Goal: Browse casually: Explore the website without a specific task or goal

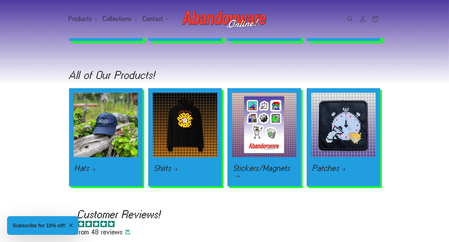
scroll to position [0, 1798]
click at [92, 165] on link "Hats" at bounding box center [106, 168] width 62 height 7
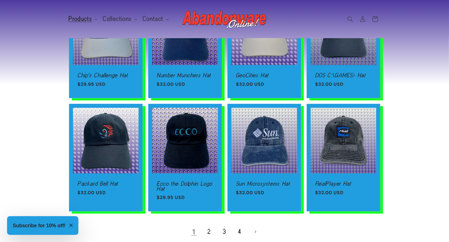
scroll to position [340, 0]
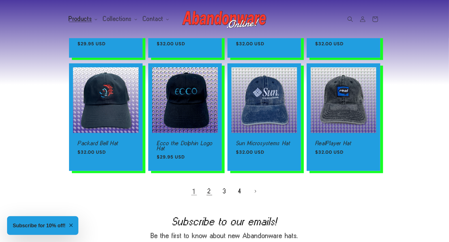
click at [208, 190] on link "2" at bounding box center [209, 191] width 12 height 12
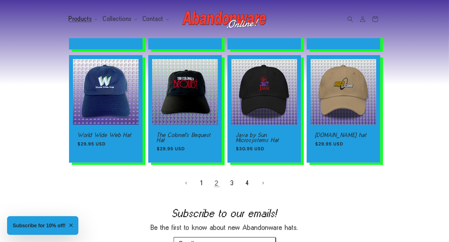
scroll to position [368, 0]
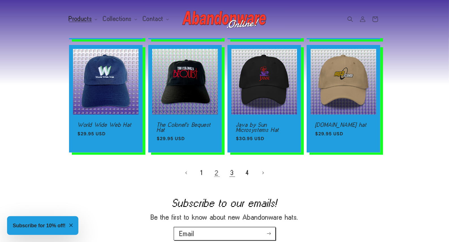
click at [233, 172] on link "3" at bounding box center [232, 173] width 12 height 12
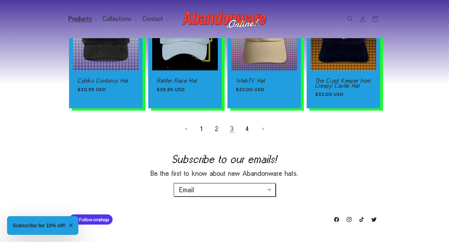
scroll to position [425, 0]
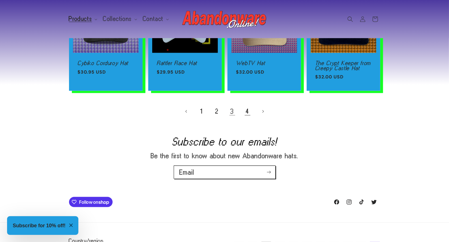
click at [247, 107] on link "4" at bounding box center [248, 111] width 12 height 12
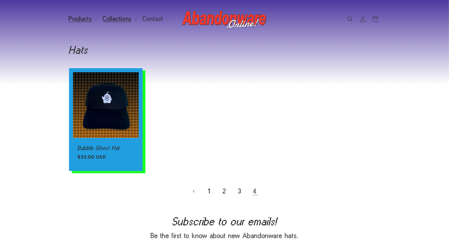
click at [110, 16] on span "Collections" at bounding box center [117, 18] width 29 height 5
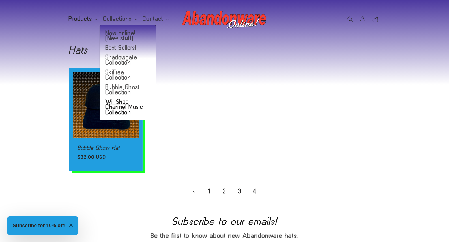
click at [116, 99] on link "Wii Shop Channel Music Collection" at bounding box center [128, 107] width 56 height 20
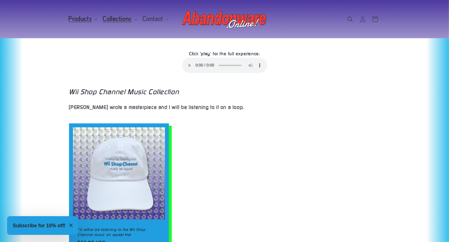
click at [82, 20] on span "Products" at bounding box center [80, 18] width 23 height 5
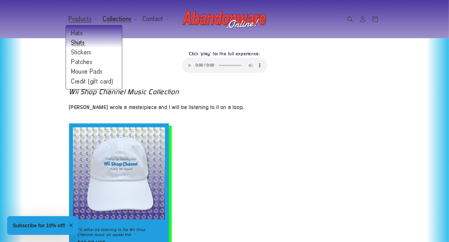
click at [83, 43] on link "Shirts" at bounding box center [94, 43] width 56 height 10
